Goal: Task Accomplishment & Management: Use online tool/utility

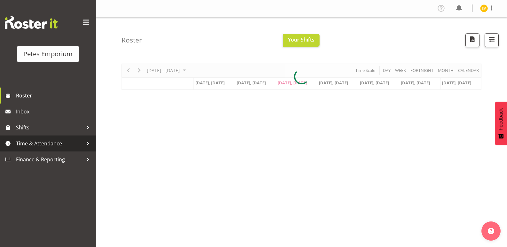
click at [62, 141] on span "Time & Attendance" at bounding box center [49, 144] width 67 height 10
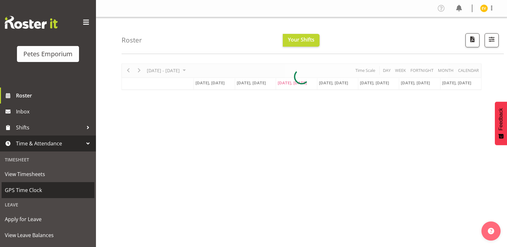
click at [53, 191] on span "GPS Time Clock" at bounding box center [48, 191] width 86 height 10
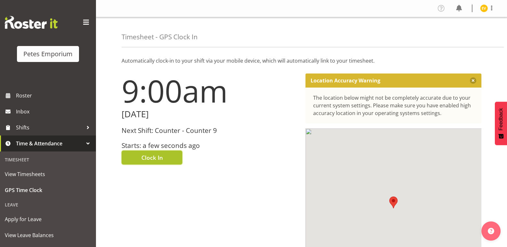
click at [155, 161] on span "Clock In" at bounding box center [151, 158] width 21 height 8
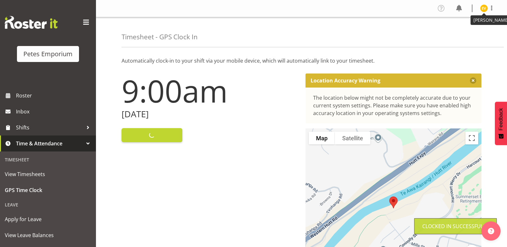
click at [484, 10] on img at bounding box center [485, 8] width 8 height 8
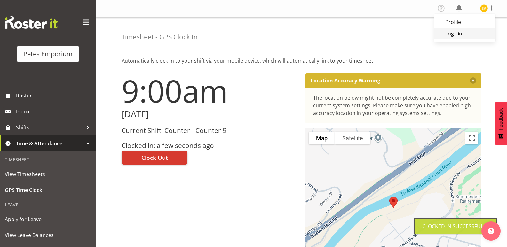
click at [473, 35] on link "Log Out" at bounding box center [464, 34] width 61 height 12
